Goal: Navigation & Orientation: Find specific page/section

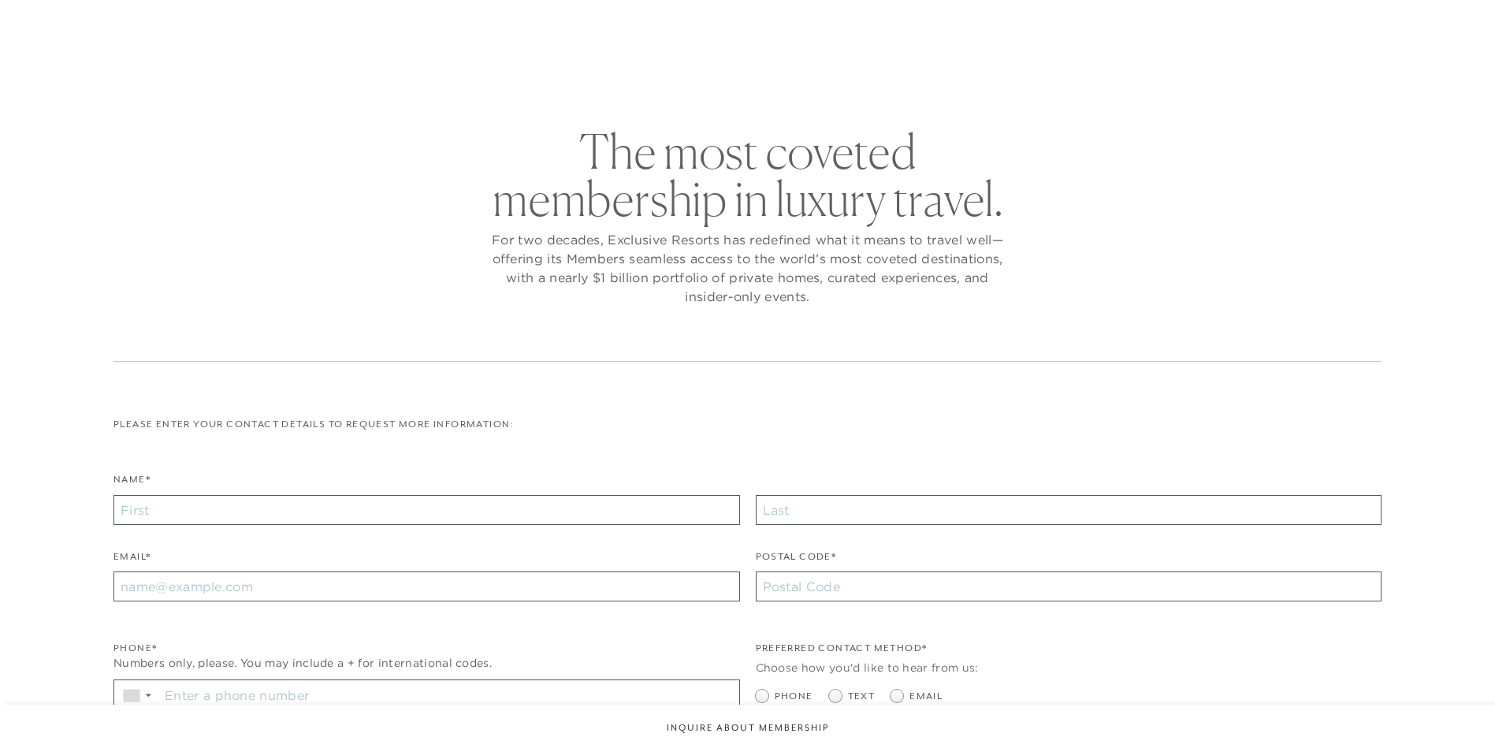
checkbox input "false"
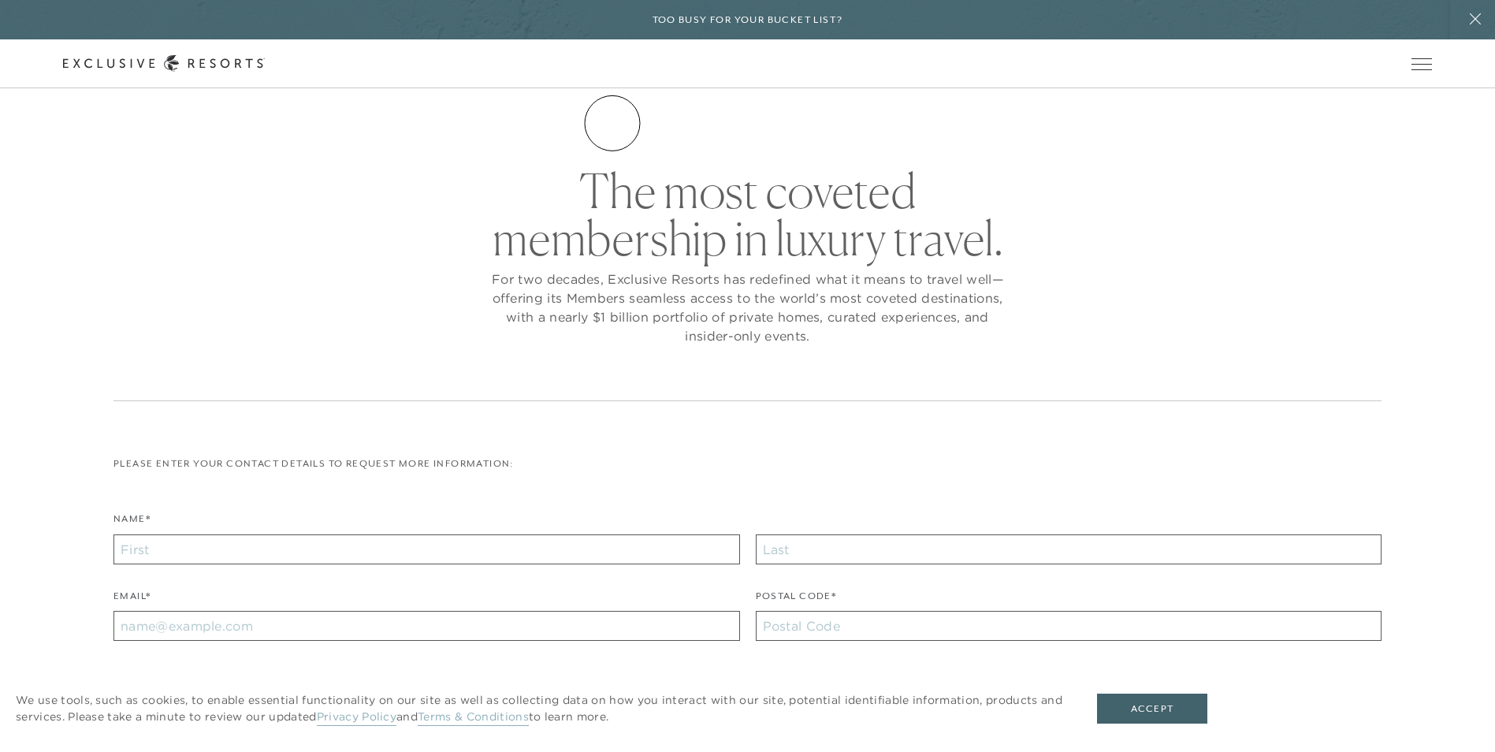
click at [0, 0] on link "The Collection" at bounding box center [0, 0] width 0 height 0
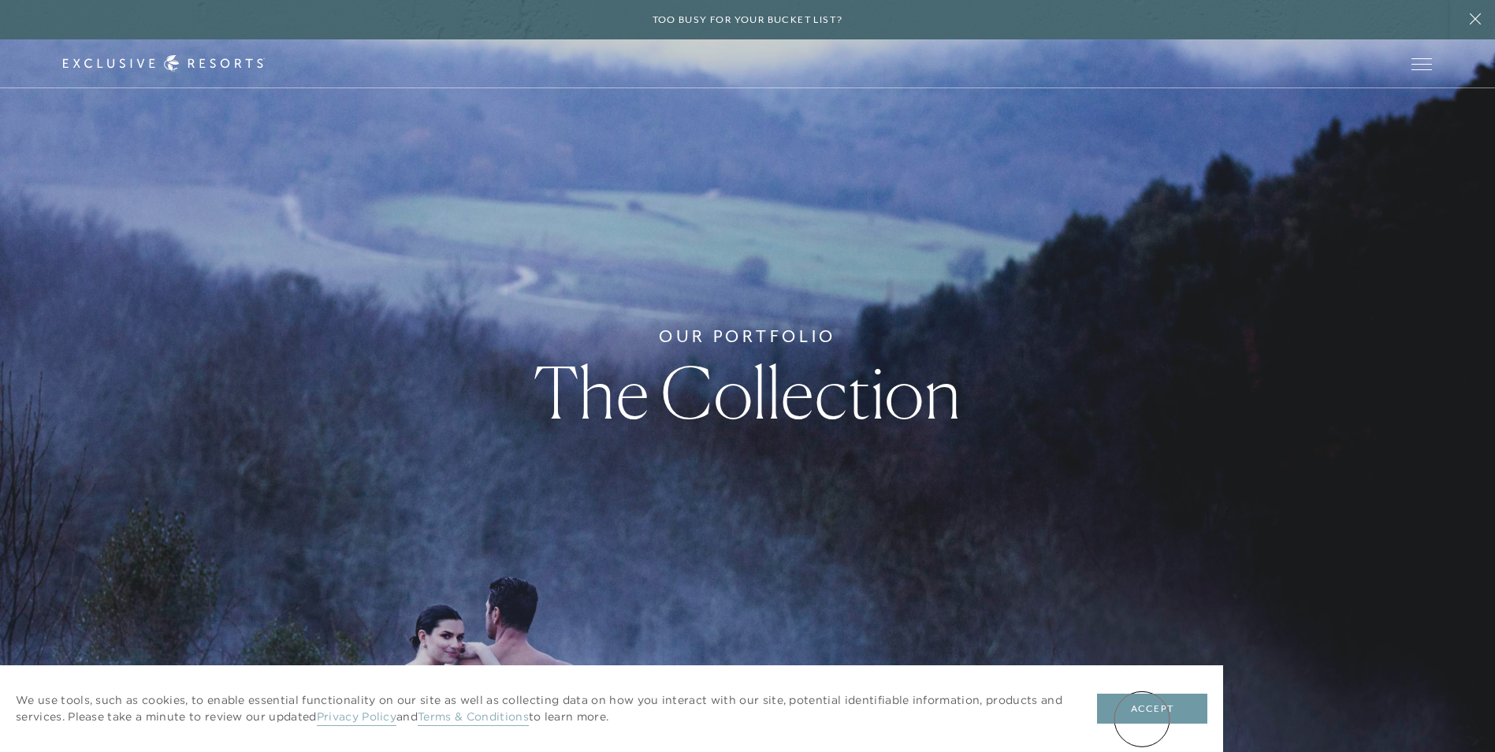
click at [1142, 719] on button "Accept" at bounding box center [1152, 708] width 110 height 30
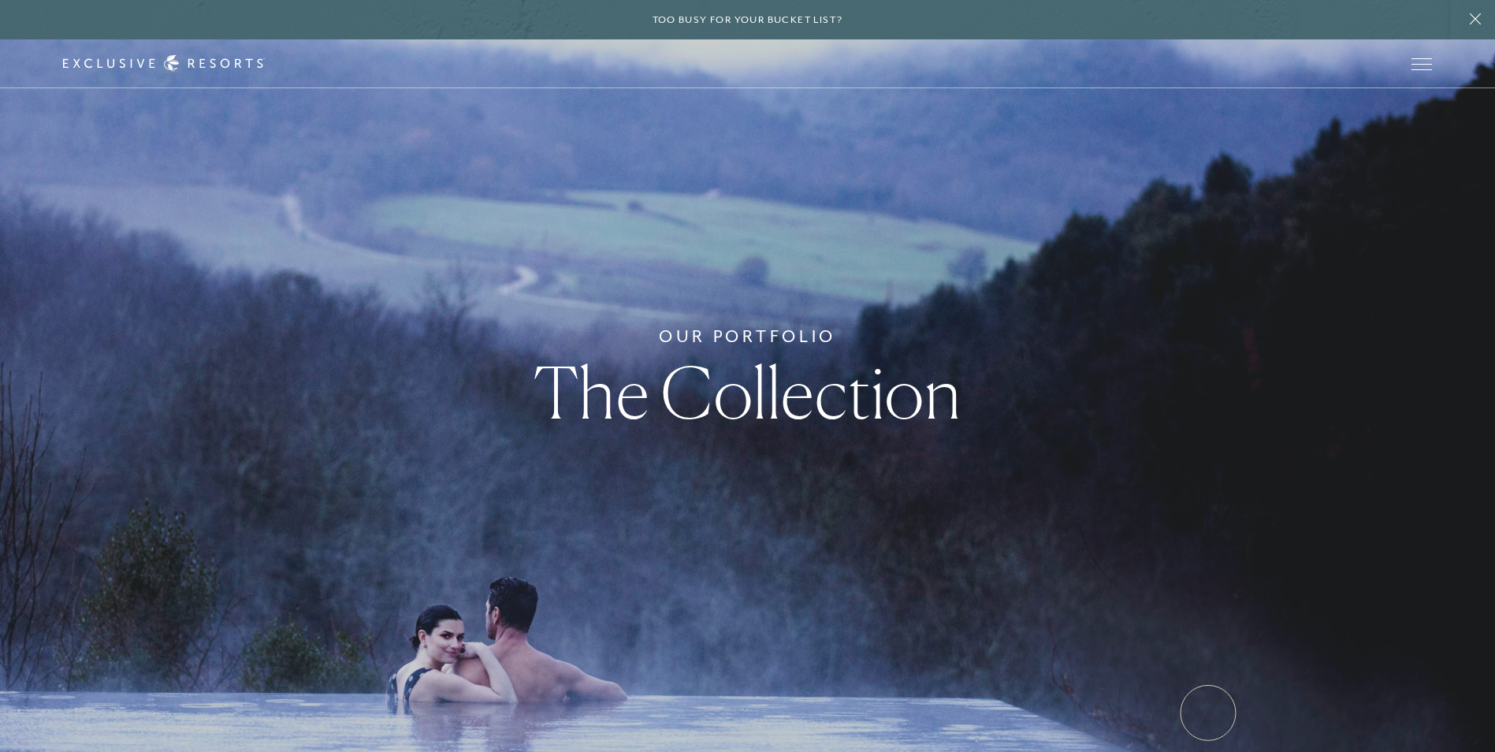
click at [1207, 712] on button "Accept" at bounding box center [1152, 708] width 110 height 30
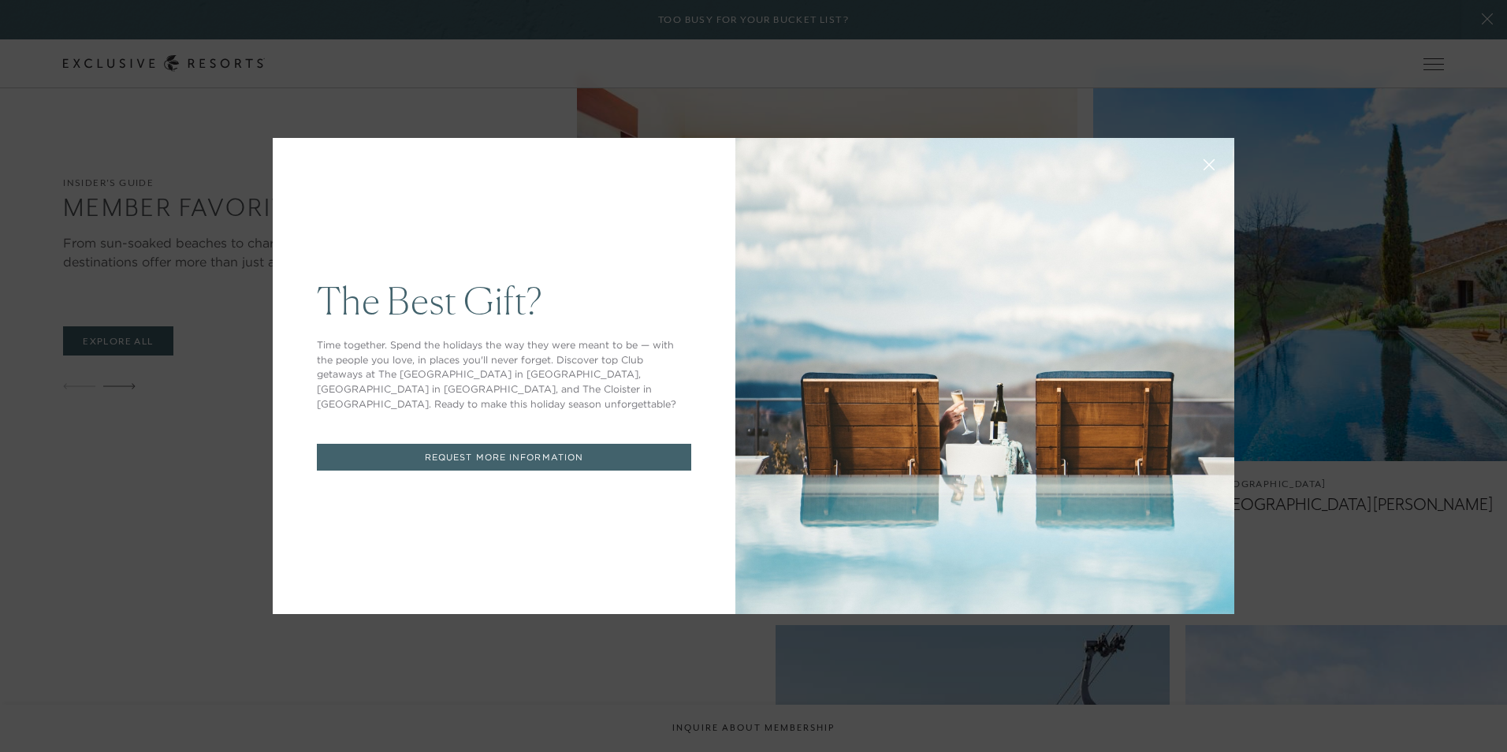
click at [1212, 158] on button at bounding box center [1209, 163] width 38 height 38
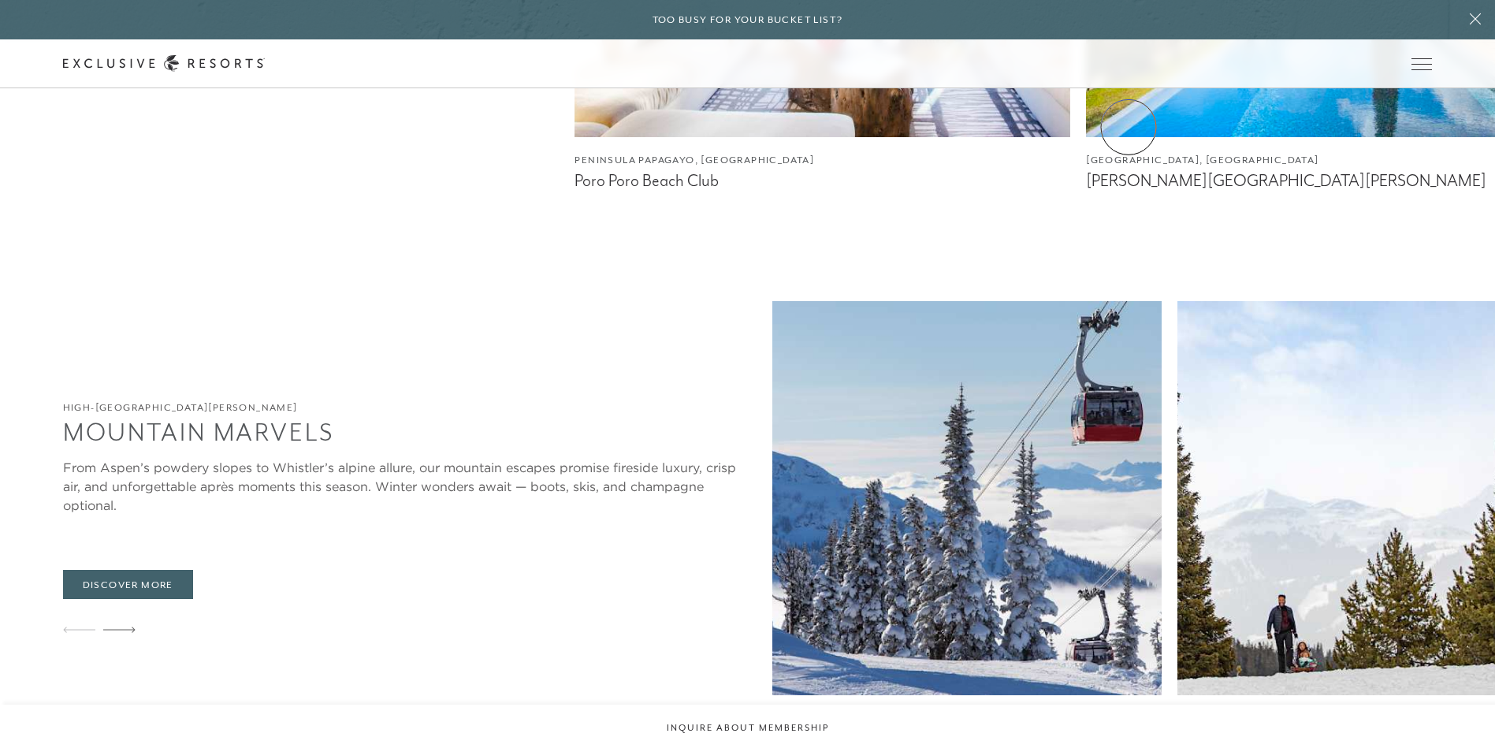
scroll to position [2916, 0]
